Goal: Task Accomplishment & Management: Use online tool/utility

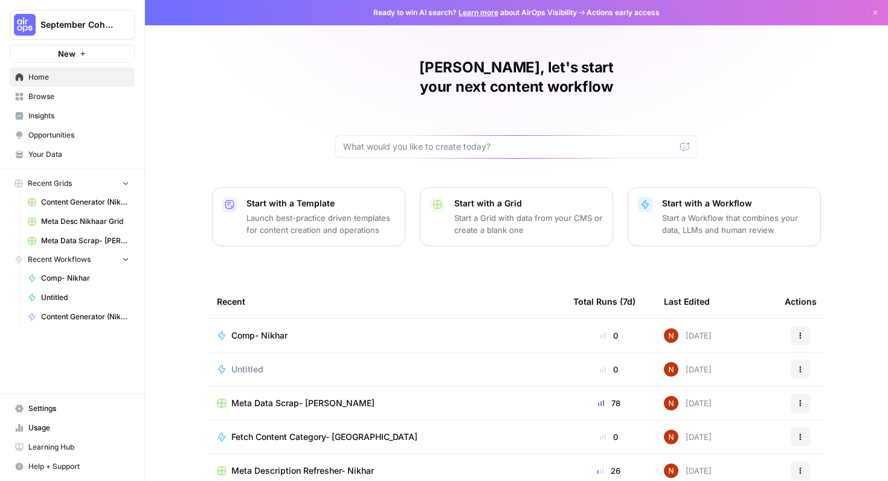
click at [78, 92] on span "Browse" at bounding box center [78, 96] width 101 height 11
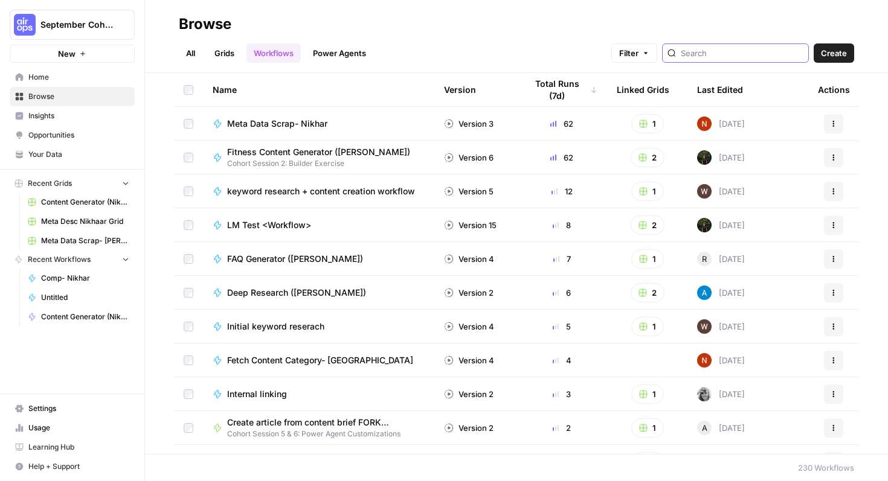
click at [734, 55] on input "search" at bounding box center [741, 53] width 123 height 12
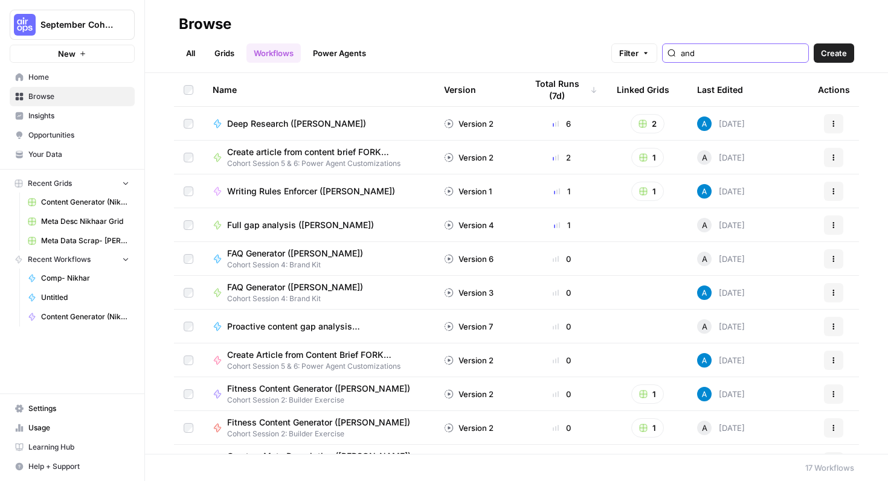
type input "and"
click at [836, 119] on button "Actions" at bounding box center [833, 123] width 19 height 19
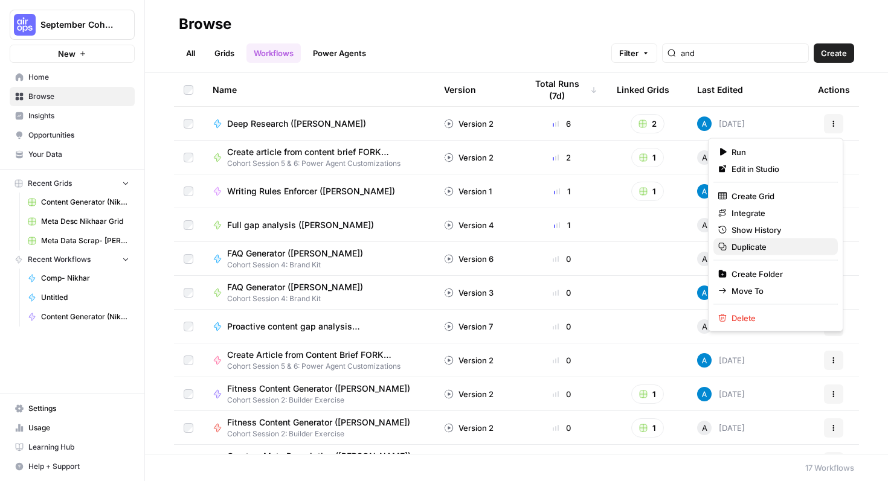
click at [766, 249] on span "Duplicate" at bounding box center [779, 247] width 97 height 12
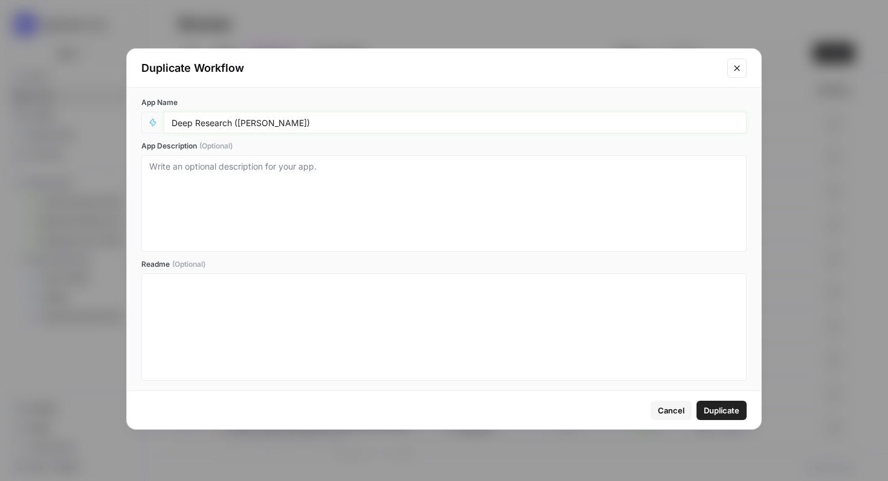
click at [281, 125] on input "Deep Research ([PERSON_NAME])" at bounding box center [454, 122] width 567 height 11
type input "Deep Research (Nikhar)"
click at [728, 405] on span "Duplicate" at bounding box center [721, 411] width 36 height 12
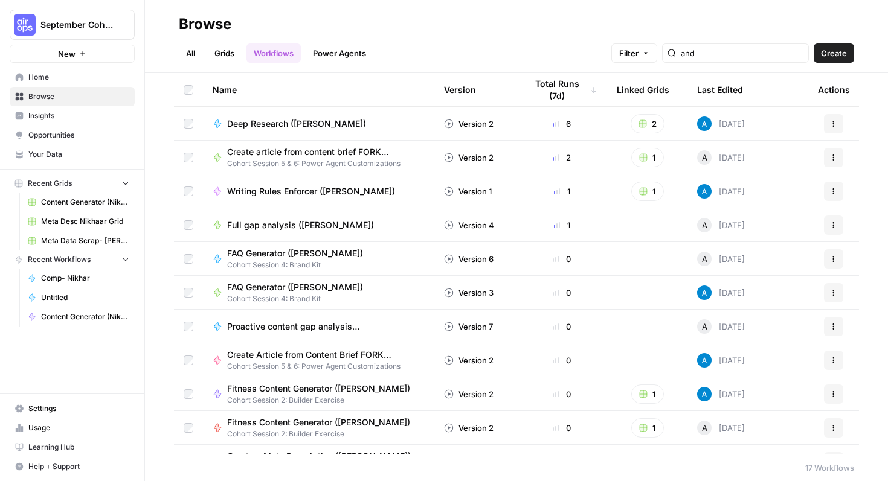
click at [737, 46] on div "and" at bounding box center [735, 52] width 147 height 19
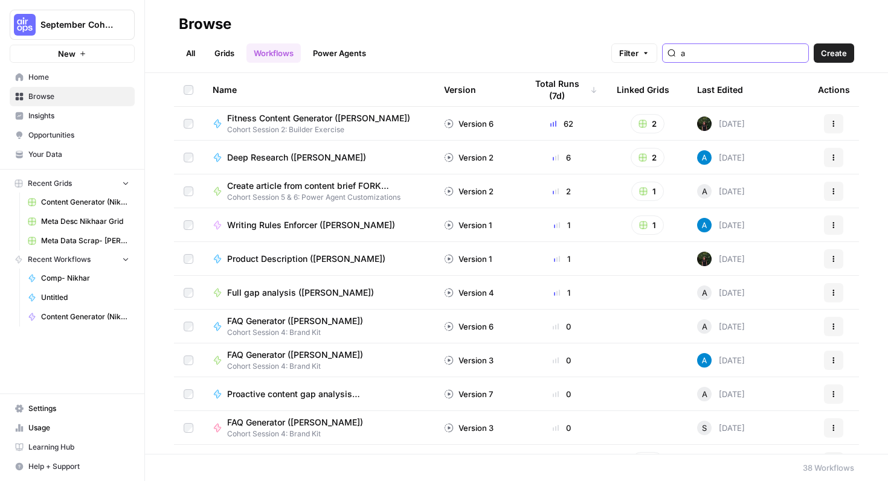
type input "a"
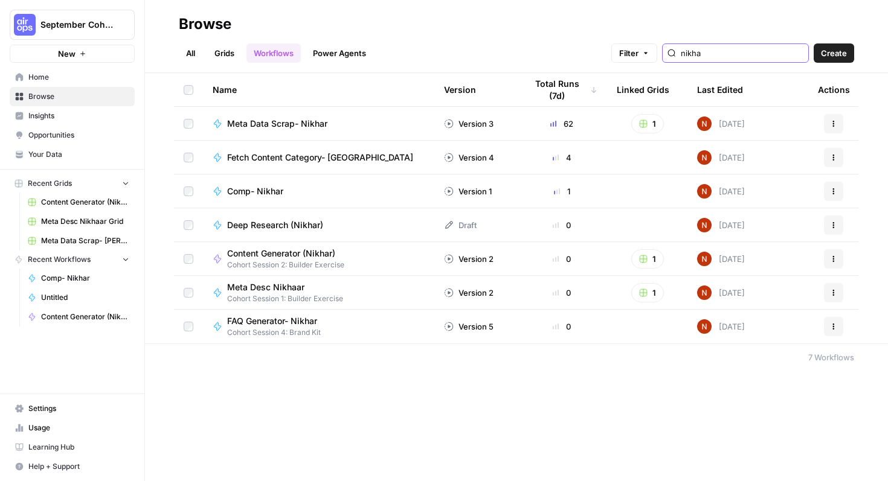
type input "nikha"
click at [332, 228] on div "Deep Research (Nikhar)" at bounding box center [280, 225] width 106 height 12
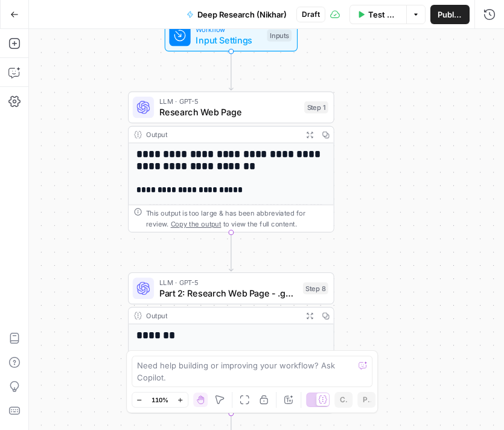
drag, startPoint x: 220, startPoint y: 246, endPoint x: -33, endPoint y: 211, distance: 256.0
click at [0, 211] on html "**********" at bounding box center [252, 215] width 504 height 430
